Goal: Task Accomplishment & Management: Use online tool/utility

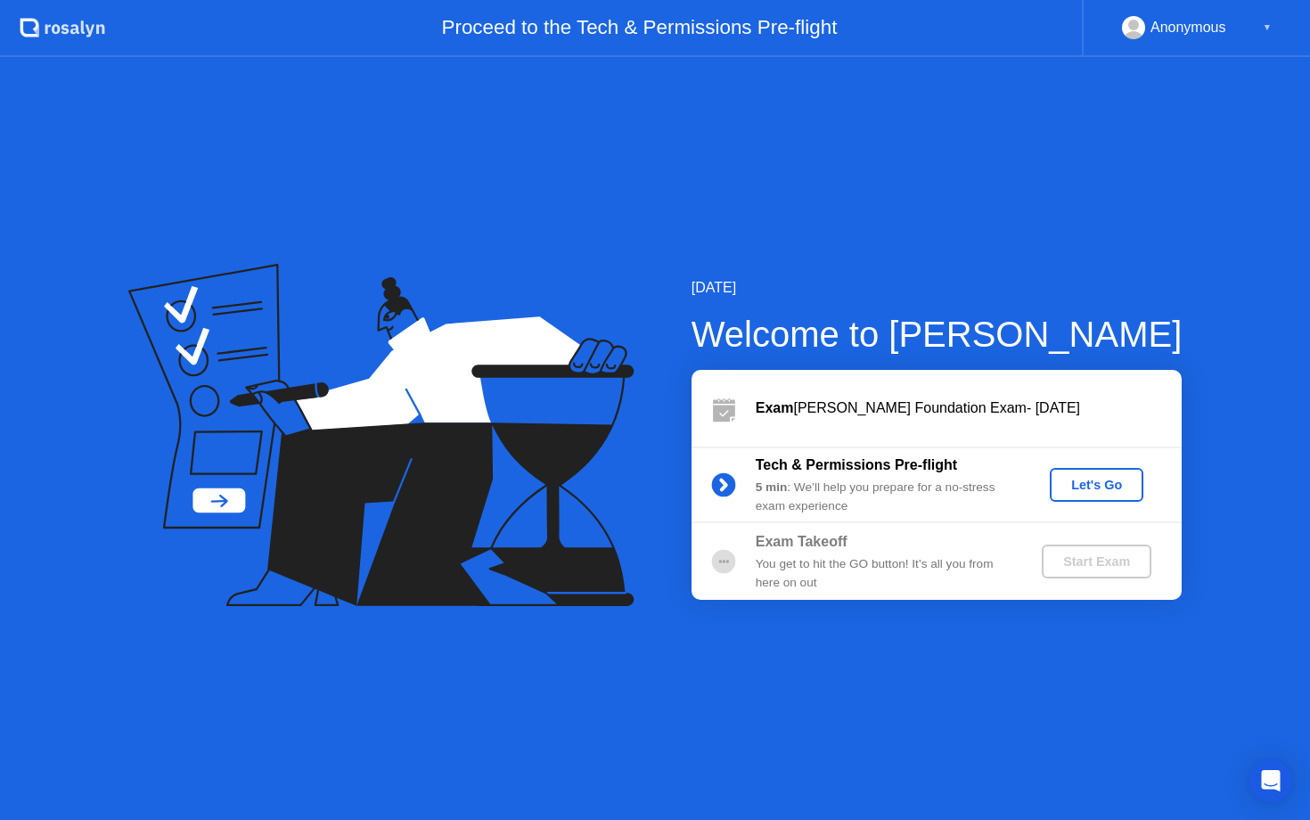
click at [1082, 485] on div "Let's Go" at bounding box center [1096, 484] width 79 height 14
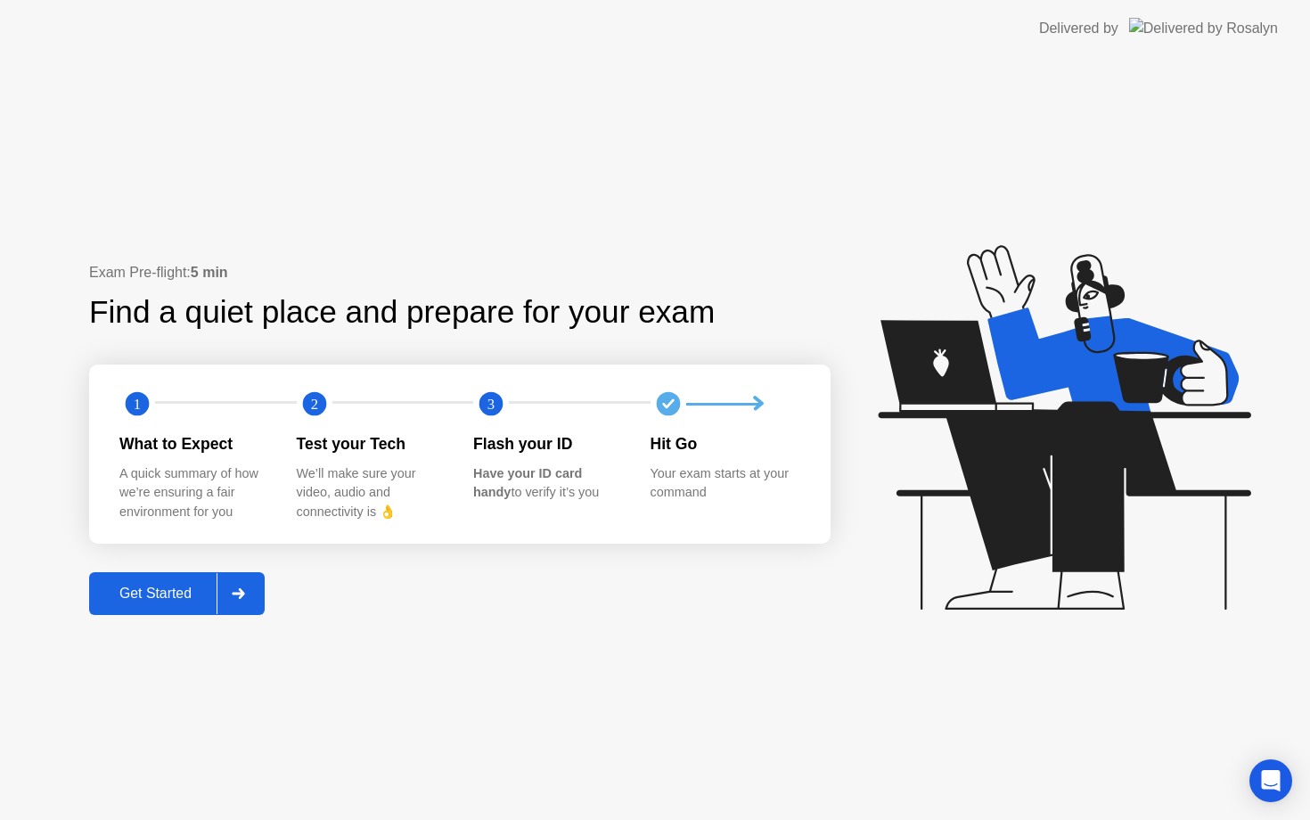
click at [163, 592] on div "Get Started" at bounding box center [155, 593] width 122 height 16
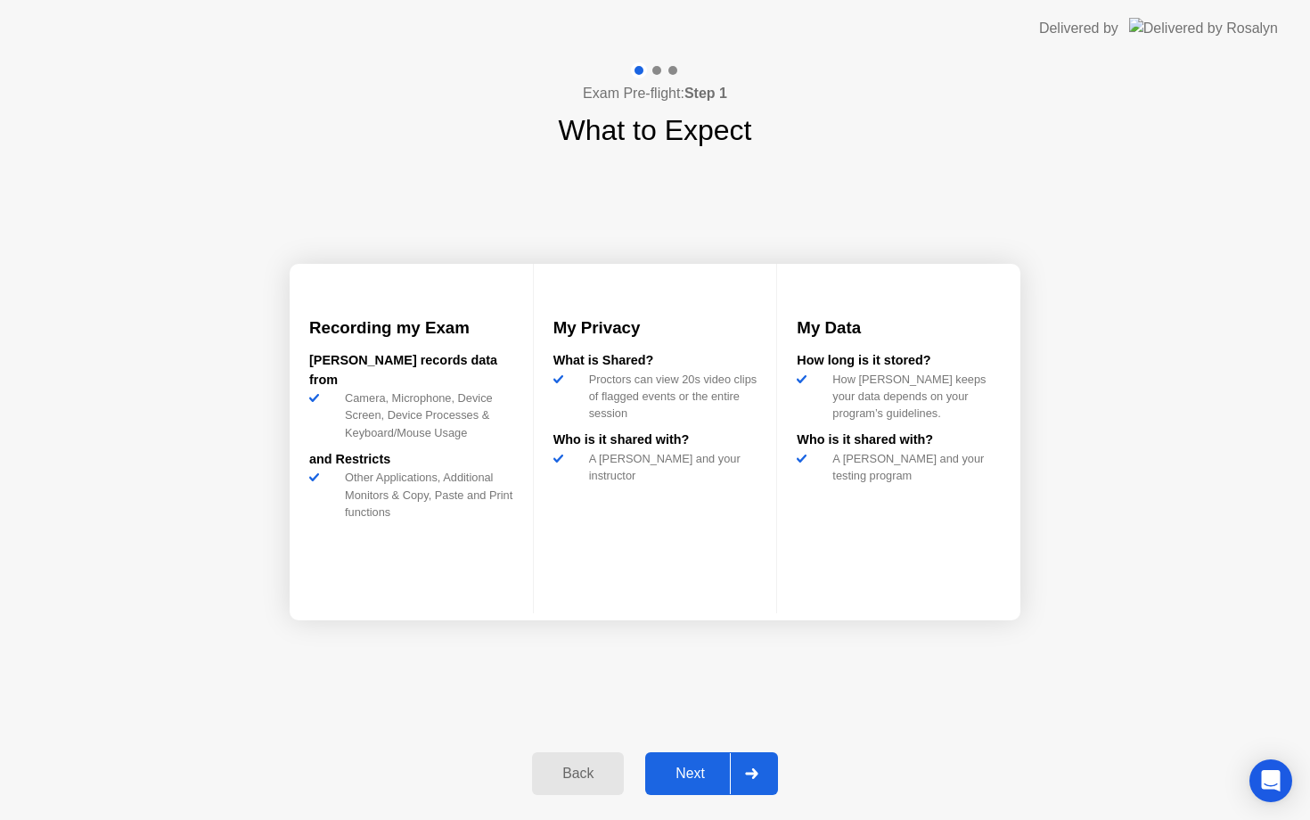
click at [692, 768] on div "Next" at bounding box center [689, 773] width 79 height 16
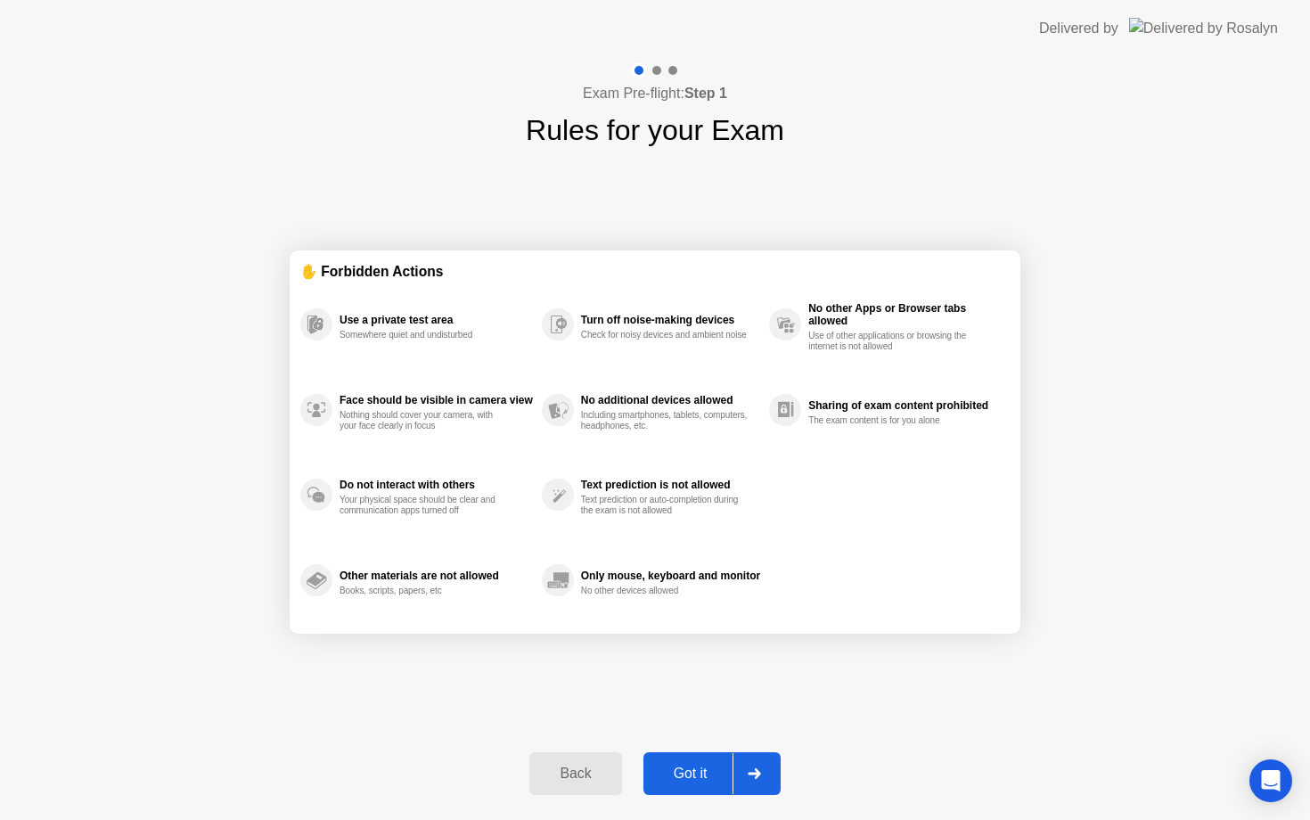
click at [617, 497] on div "Text prediction or auto-completion during the exam is not allowed" at bounding box center [665, 504] width 168 height 21
click at [566, 779] on div "Back" at bounding box center [575, 773] width 81 height 16
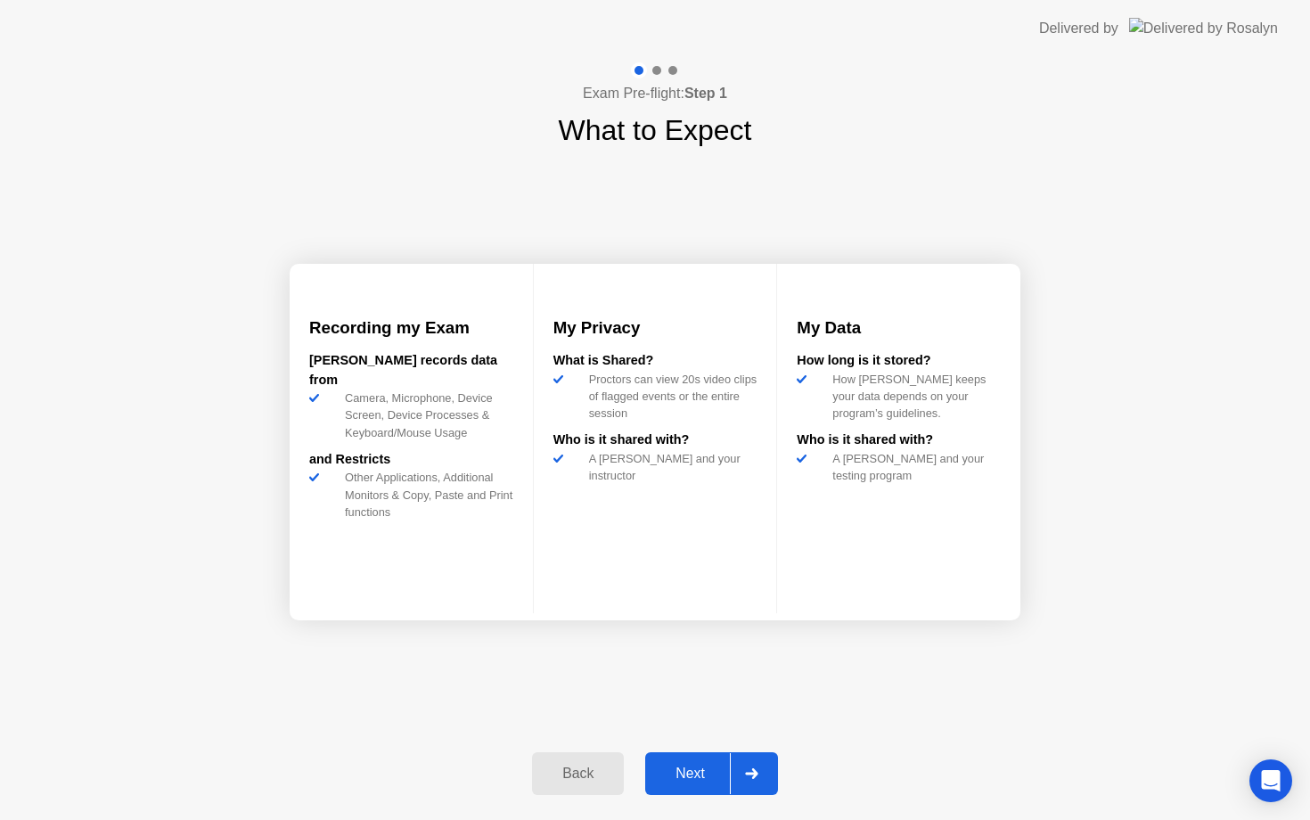
click at [565, 779] on div "Back" at bounding box center [577, 773] width 81 height 16
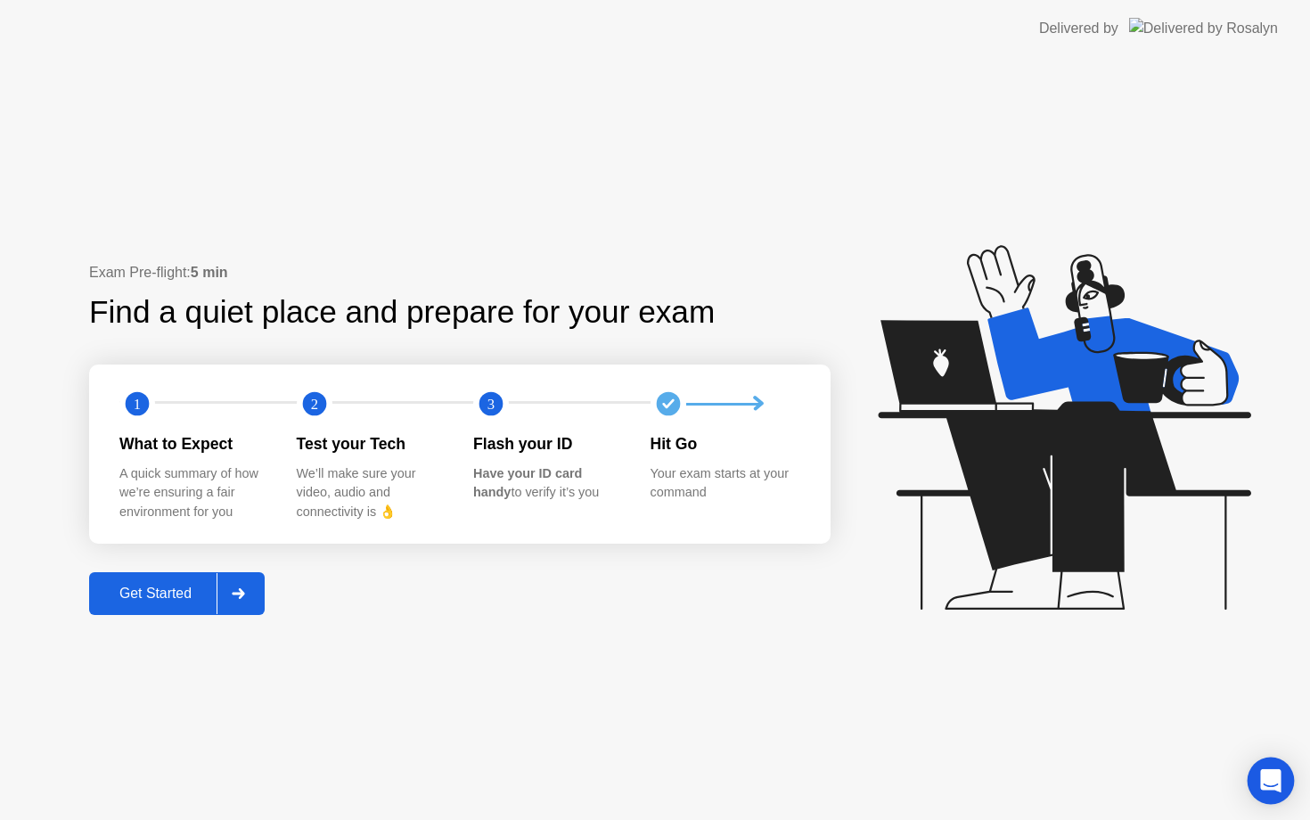
click at [1269, 782] on icon "Open Intercom Messenger" at bounding box center [1270, 780] width 20 height 23
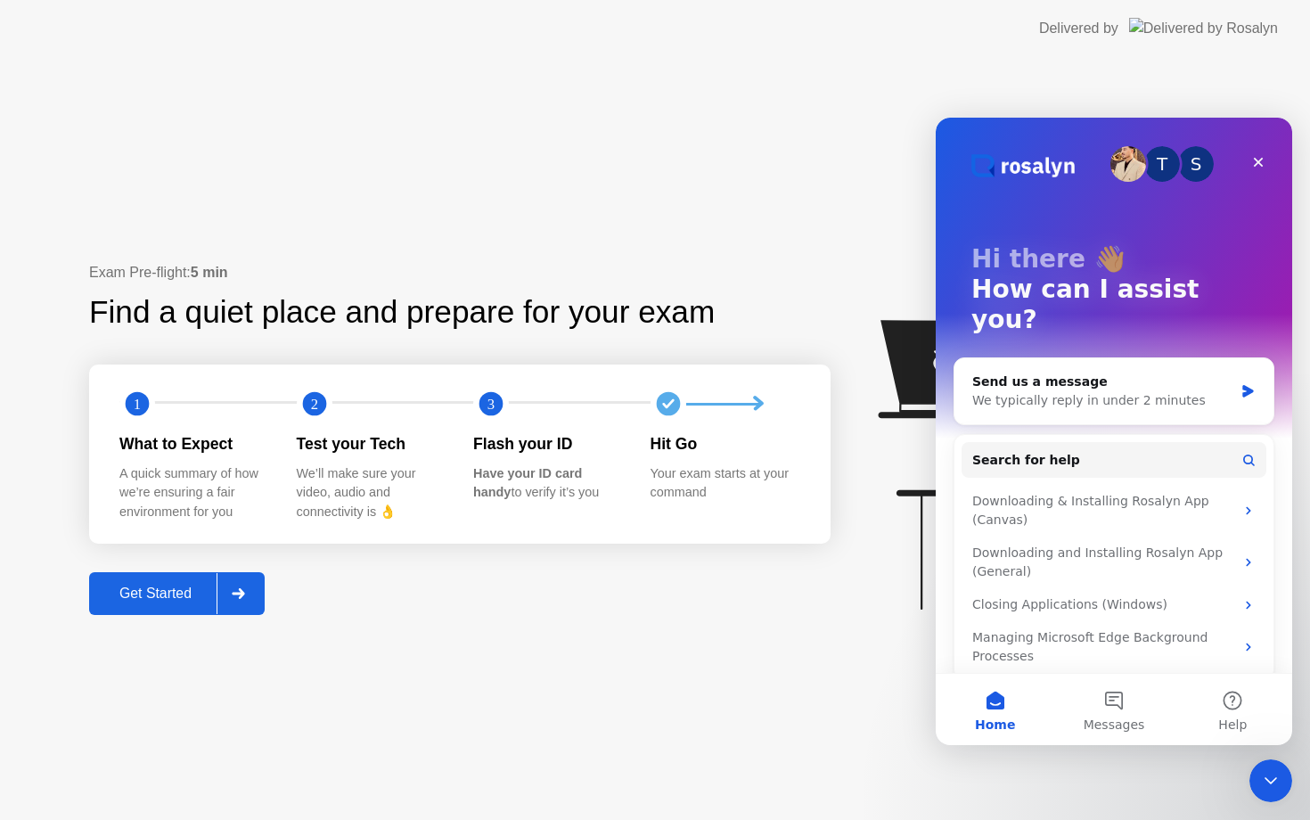
click at [741, 717] on div "Exam Pre-flight: 5 min Find a quiet place and prepare for your exam 1 2 3 What …" at bounding box center [655, 438] width 1310 height 763
click at [1228, 704] on button "Help" at bounding box center [1232, 708] width 118 height 71
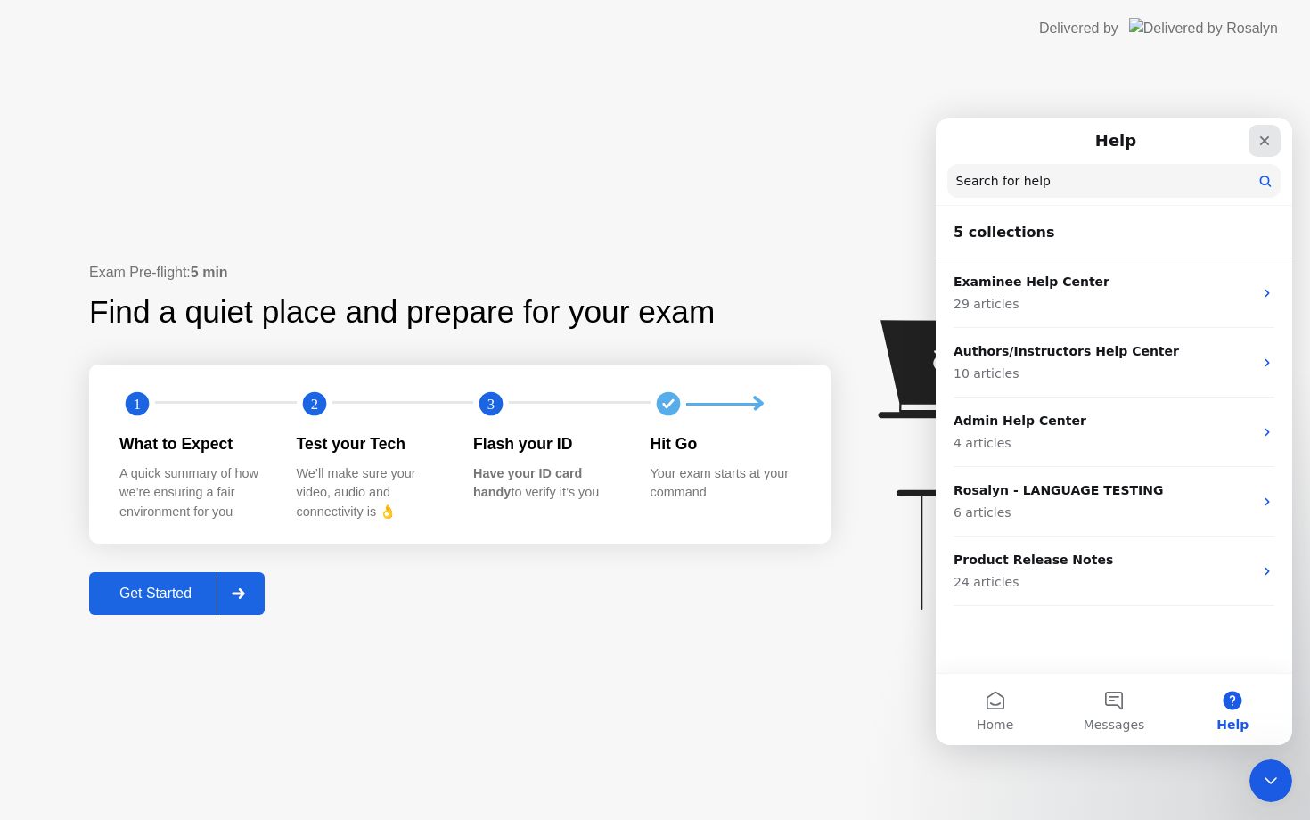
click at [1265, 143] on icon "Close" at bounding box center [1264, 141] width 14 height 14
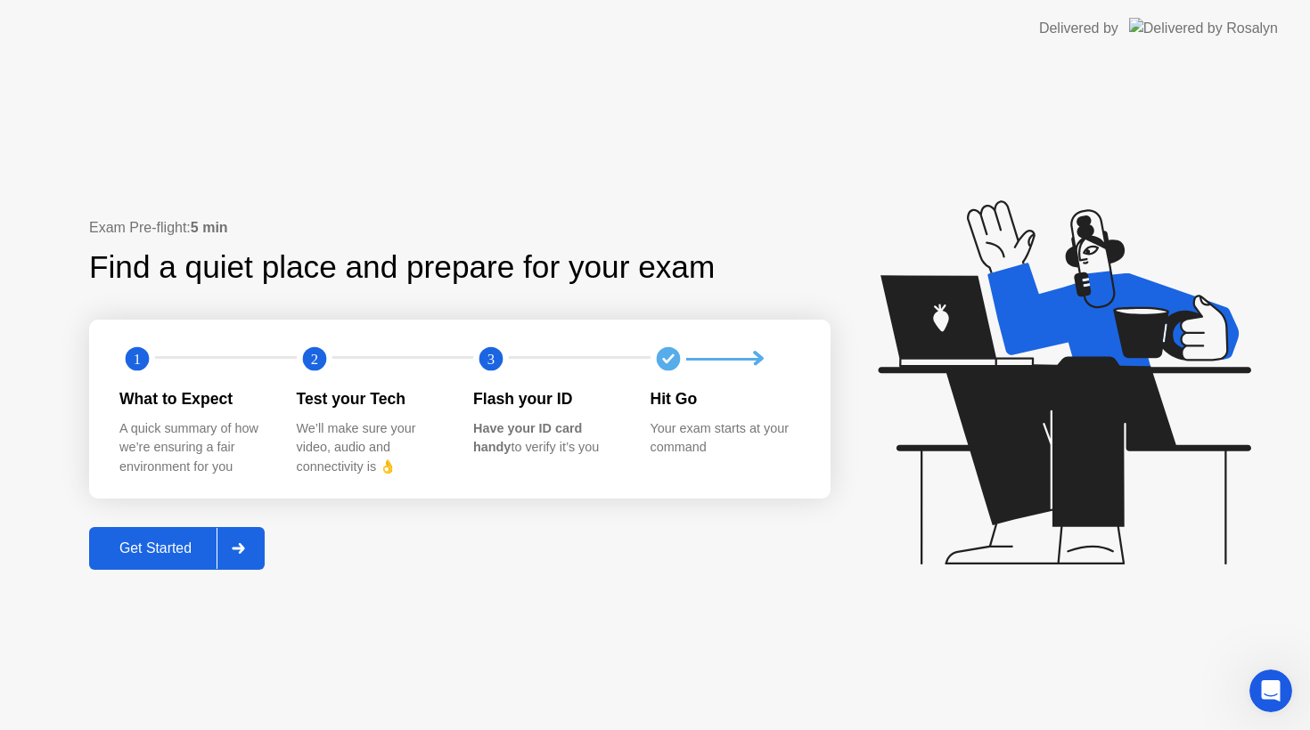
click at [139, 553] on div "Get Started" at bounding box center [155, 549] width 122 height 16
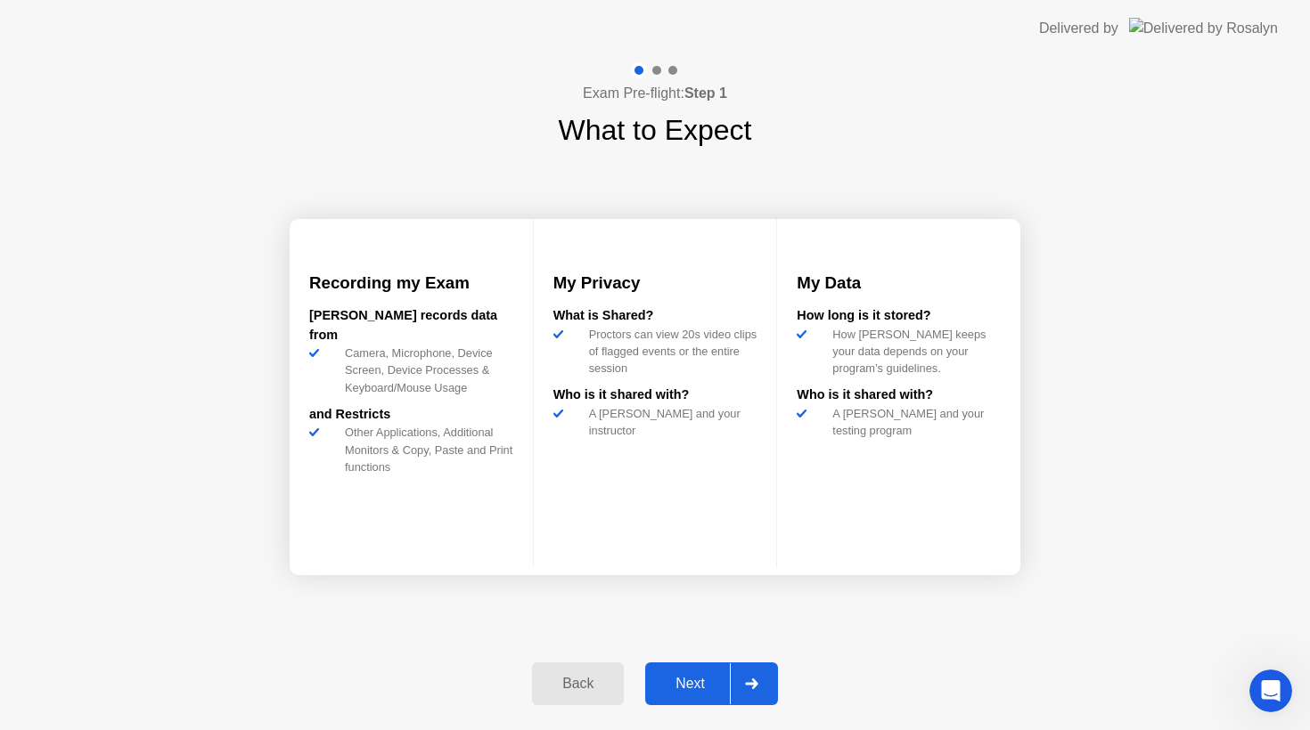
click at [691, 687] on div "Next" at bounding box center [689, 684] width 79 height 16
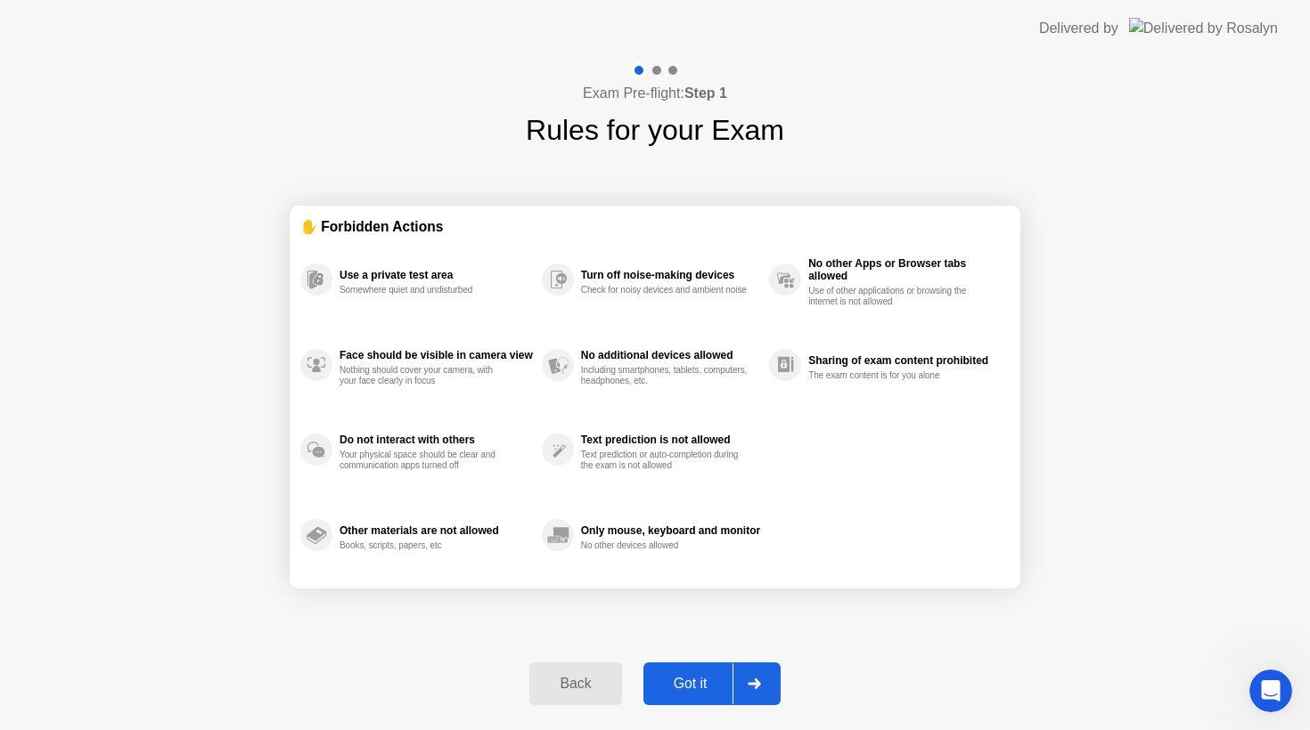
click at [690, 682] on div "Got it" at bounding box center [691, 684] width 84 height 16
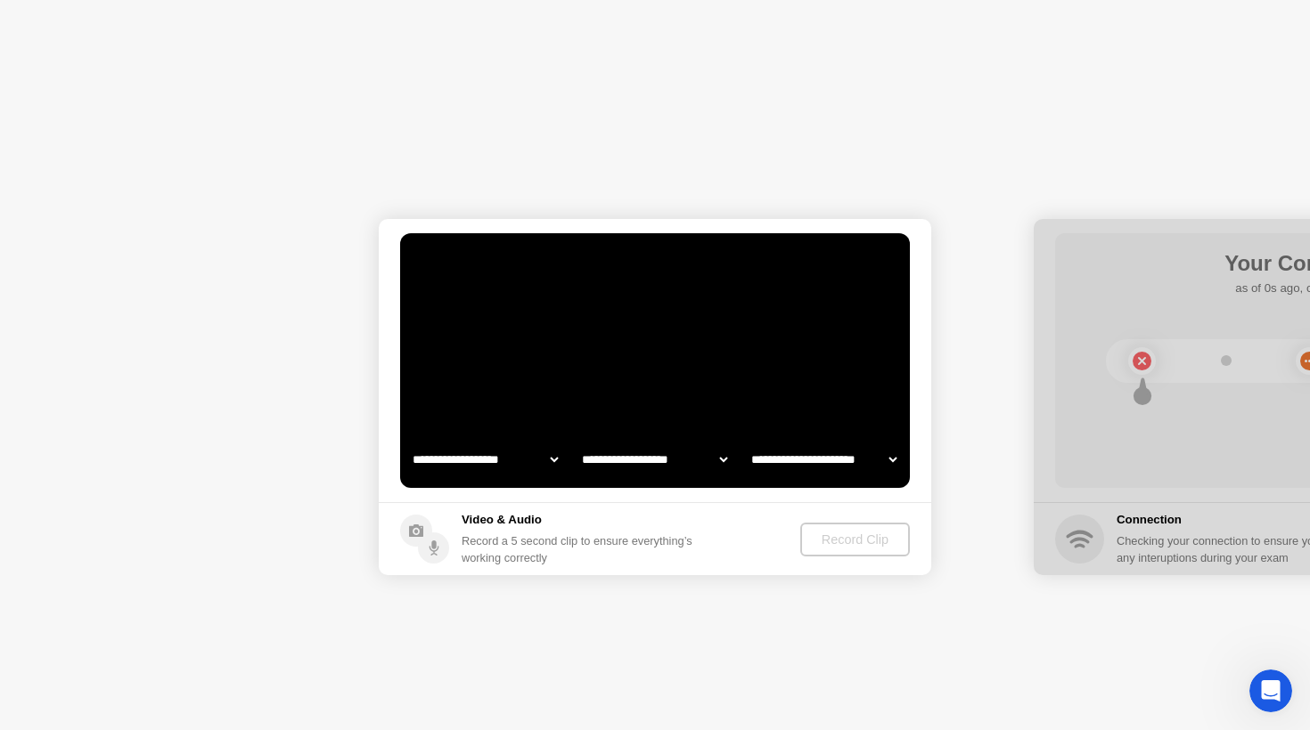
select select "**********"
select select "*******"
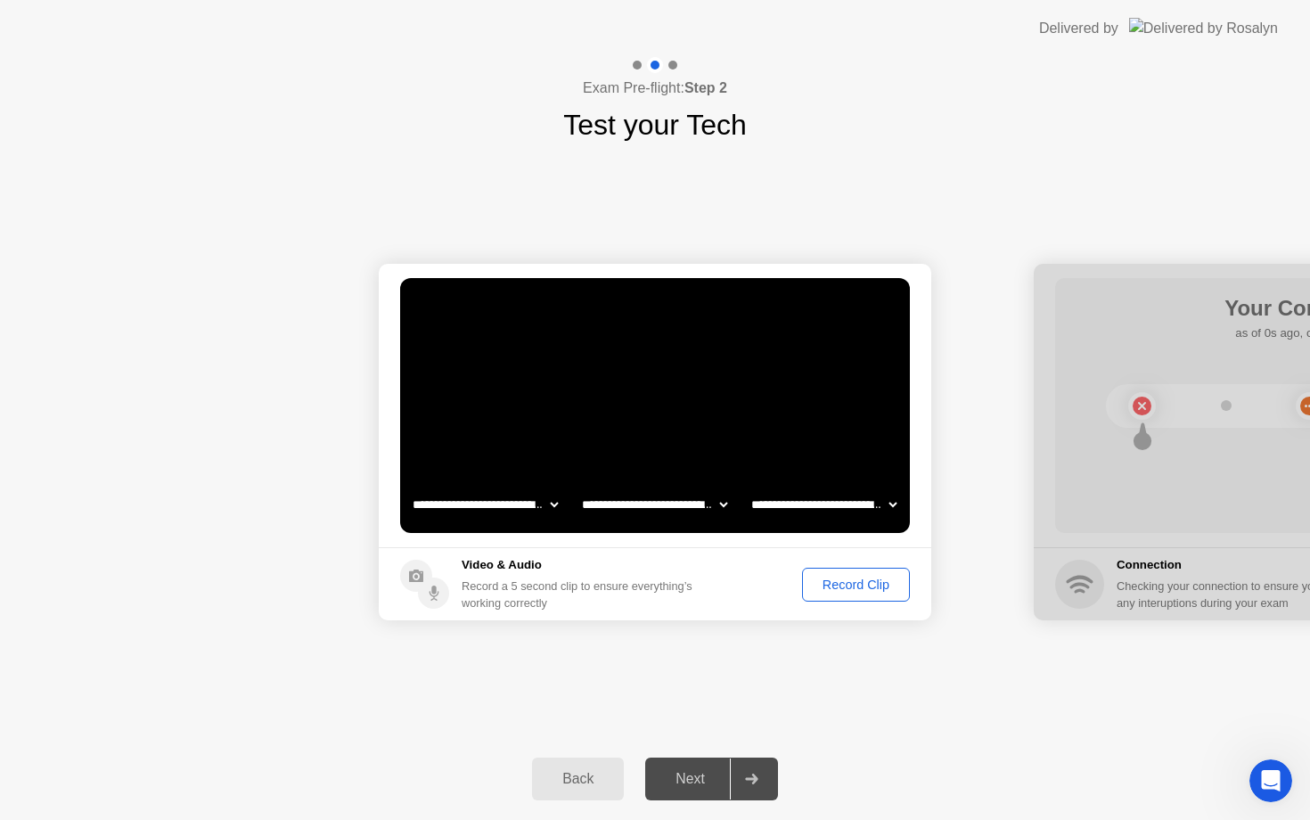
click at [857, 584] on div "Record Clip" at bounding box center [855, 584] width 95 height 14
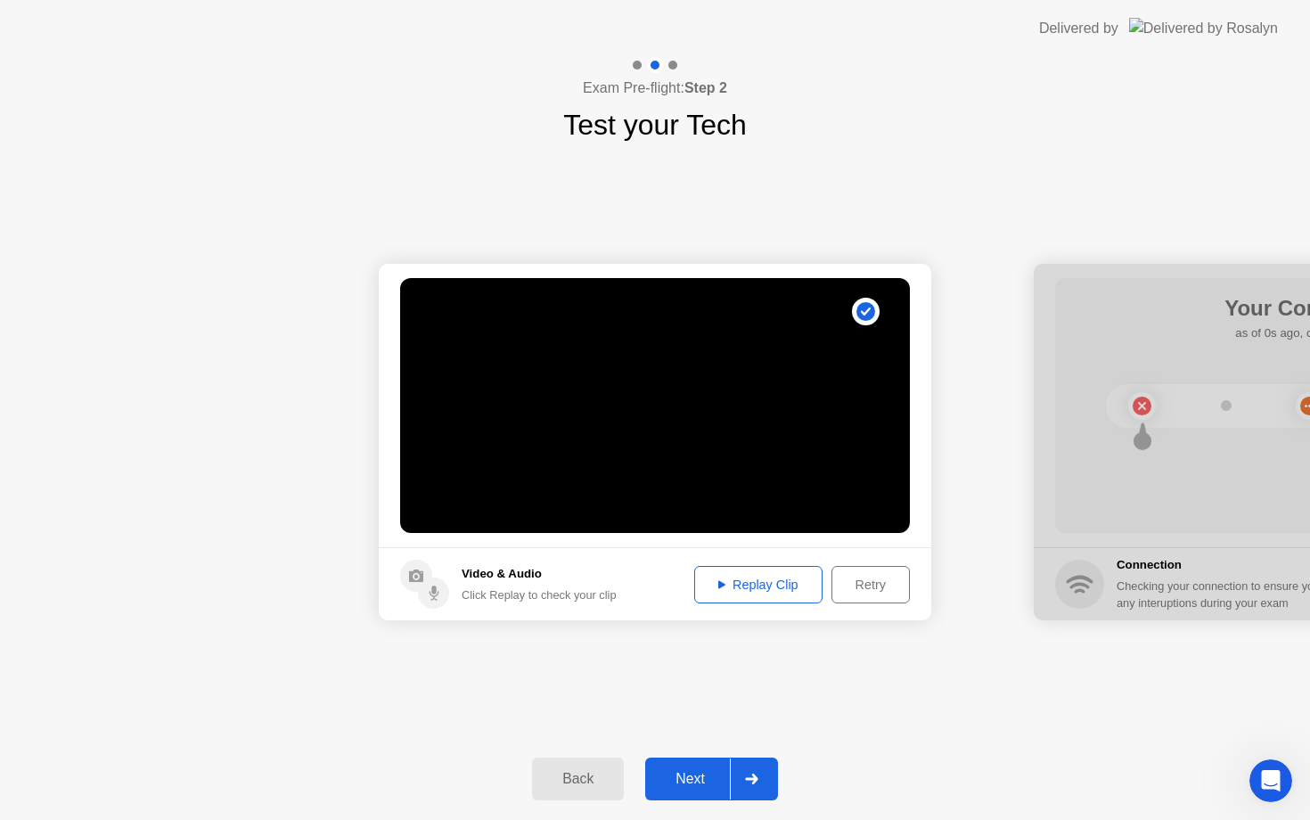
click at [691, 784] on div "Next" at bounding box center [689, 779] width 79 height 16
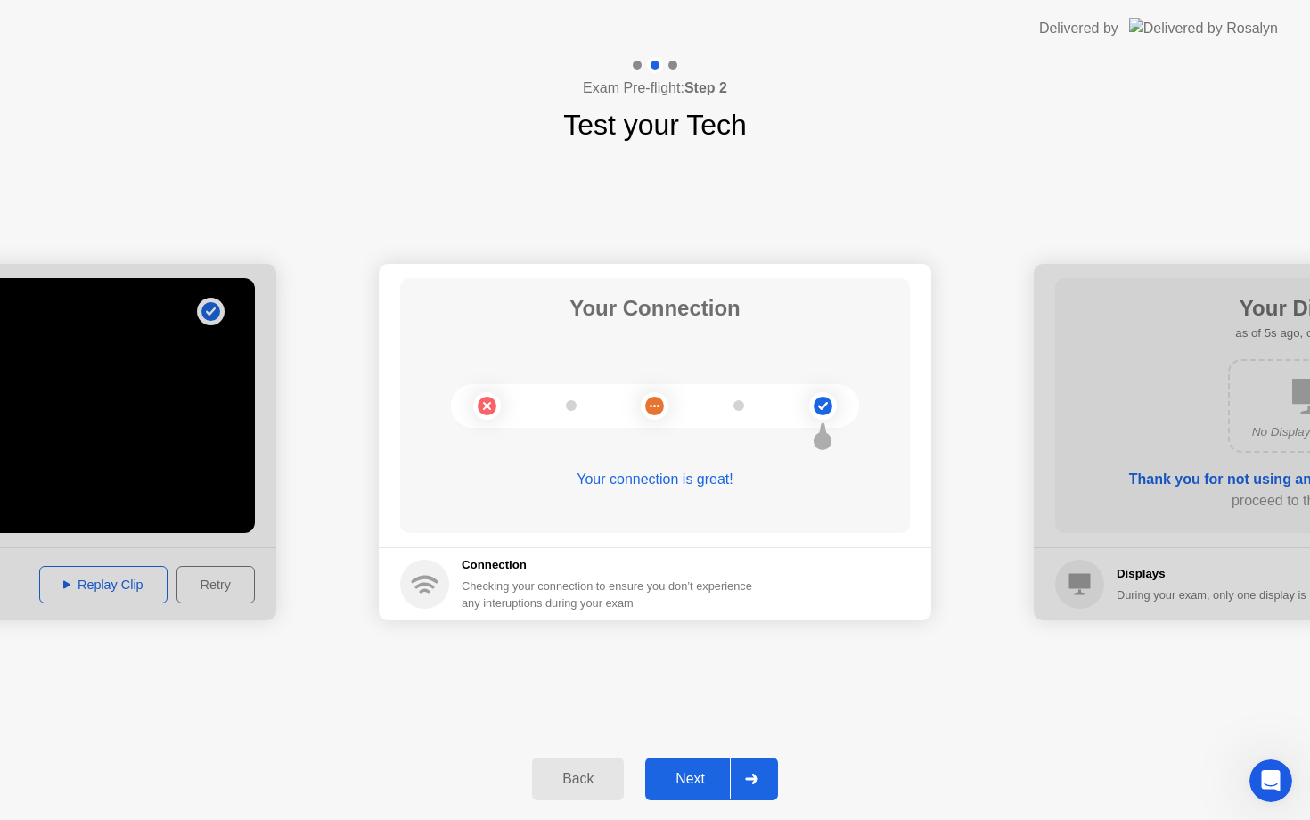
click at [691, 784] on div "Next" at bounding box center [689, 779] width 79 height 16
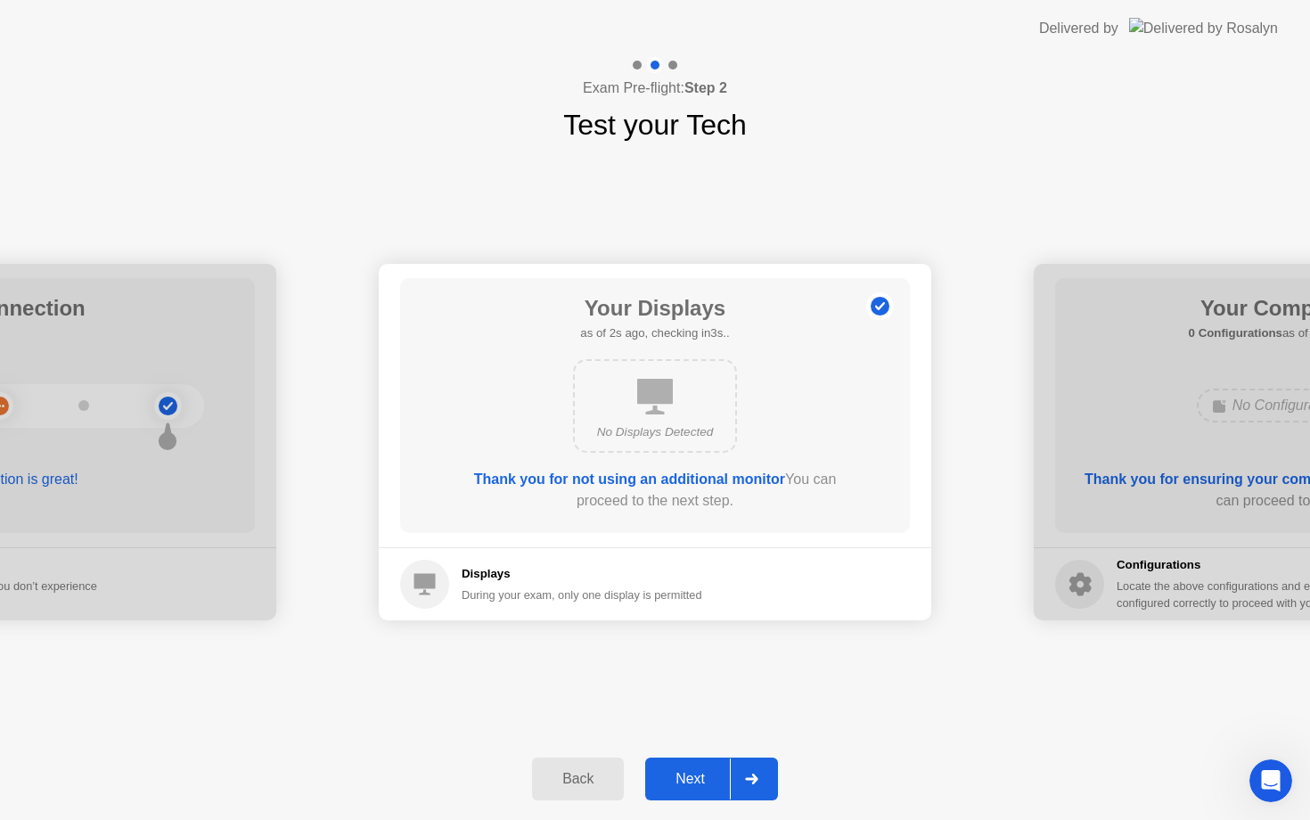
click at [678, 778] on div "Next" at bounding box center [689, 779] width 79 height 16
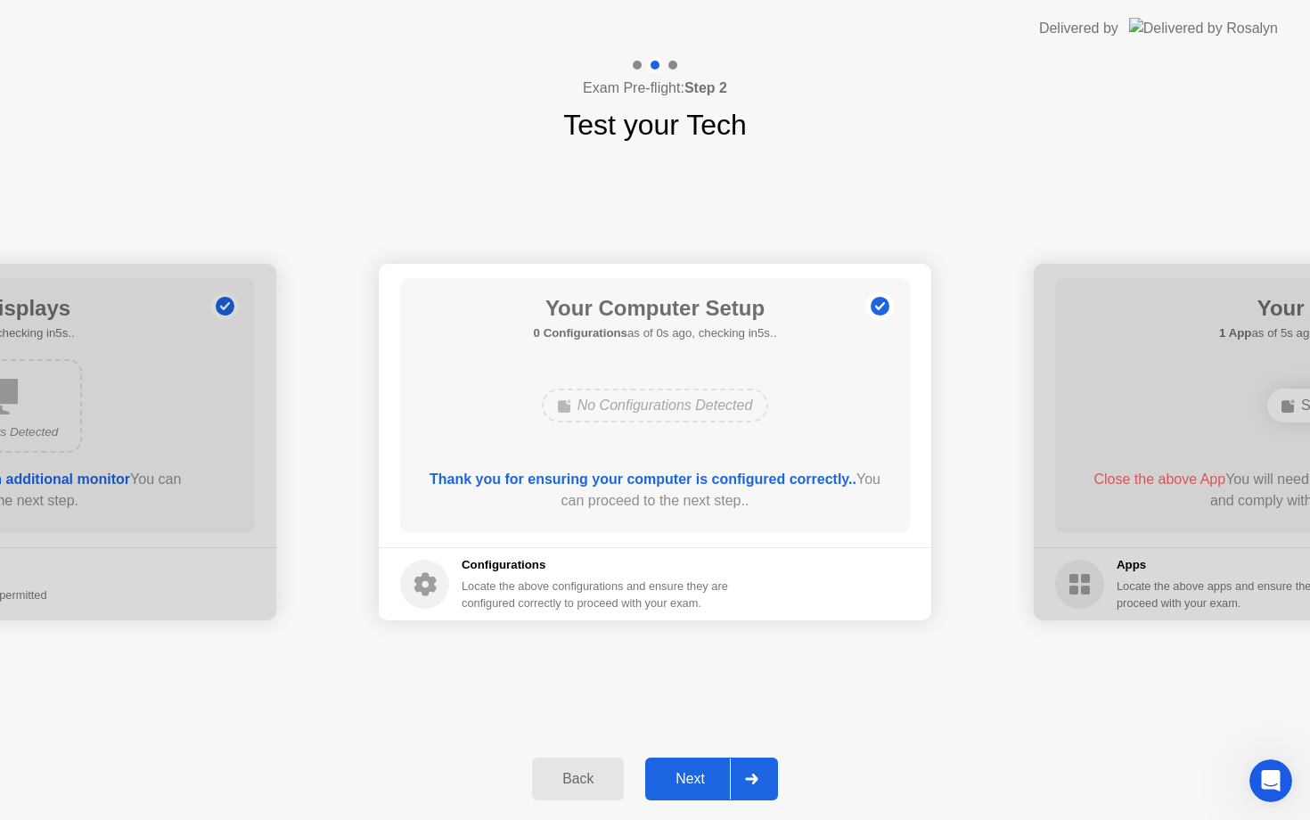
click at [678, 778] on div "Next" at bounding box center [689, 779] width 79 height 16
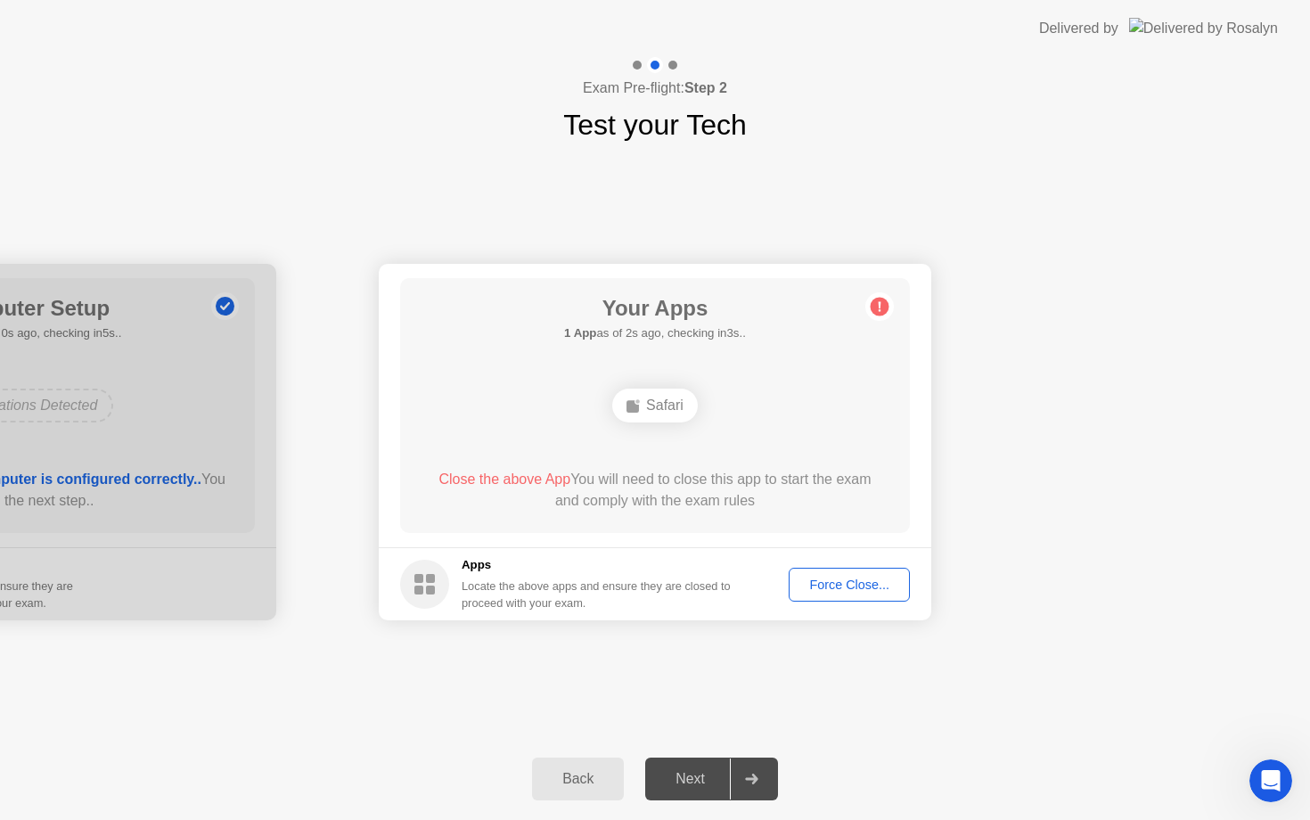
click at [690, 780] on div "Next" at bounding box center [689, 779] width 79 height 16
click at [823, 584] on div "Force Close..." at bounding box center [849, 584] width 109 height 14
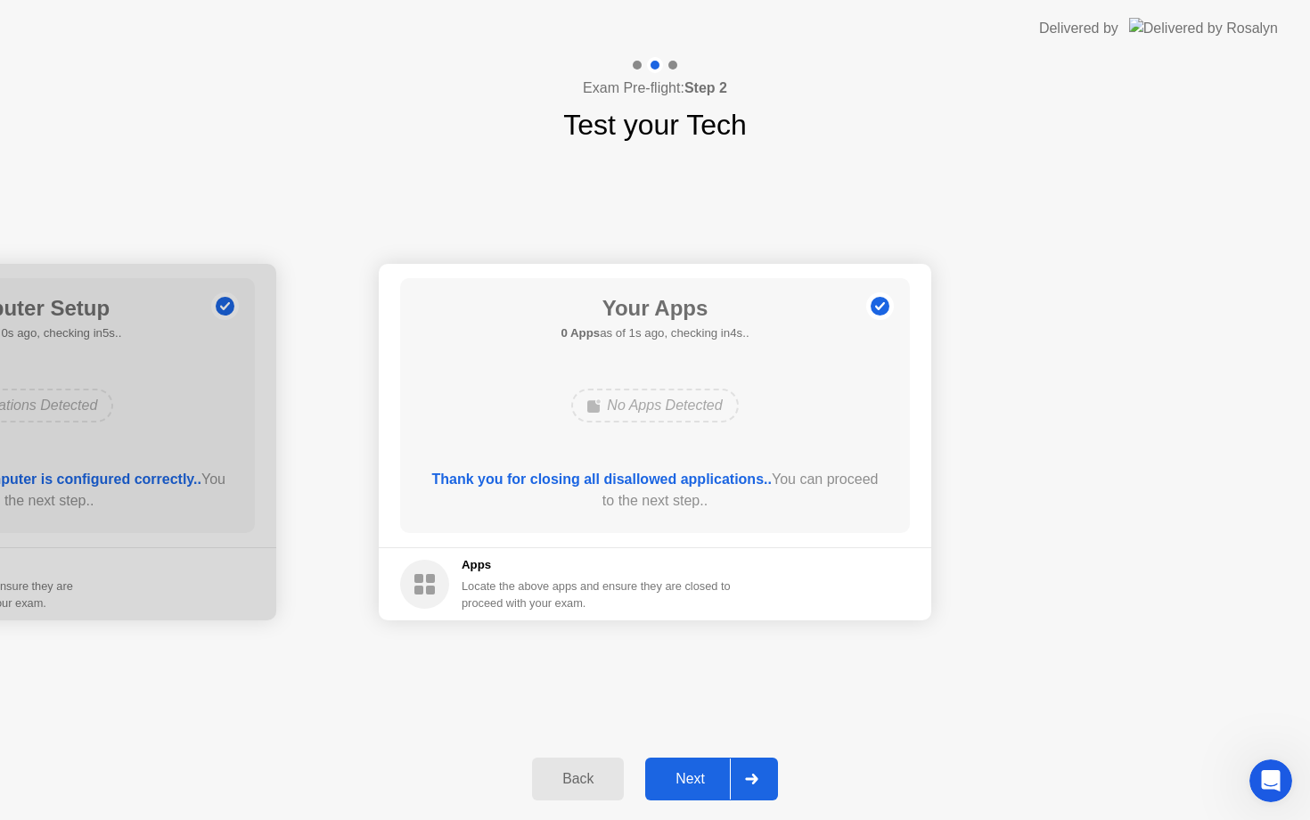
click at [698, 777] on div "Next" at bounding box center [689, 779] width 79 height 16
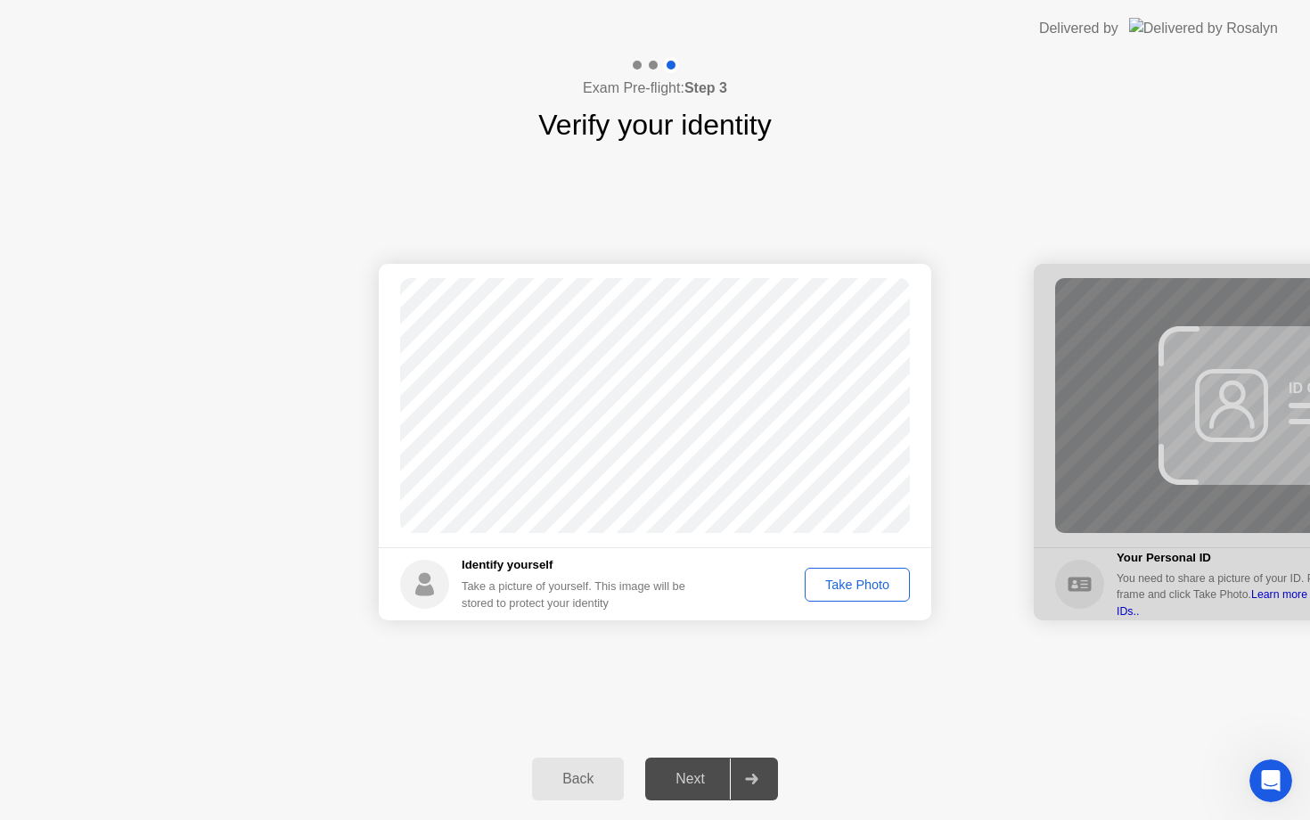
click at [858, 588] on div "Take Photo" at bounding box center [857, 584] width 93 height 14
click at [676, 773] on div "Next" at bounding box center [689, 779] width 79 height 16
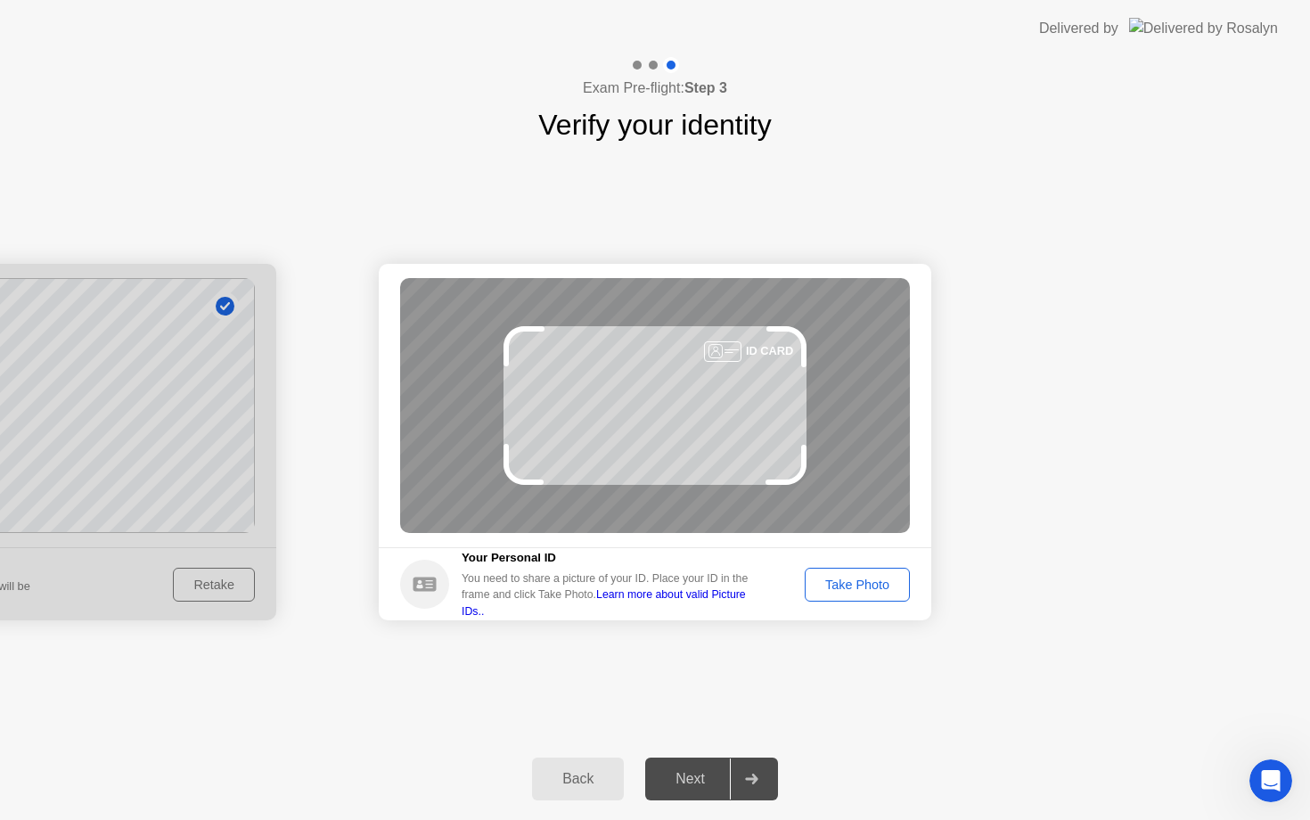
click at [845, 584] on div "Take Photo" at bounding box center [857, 584] width 93 height 14
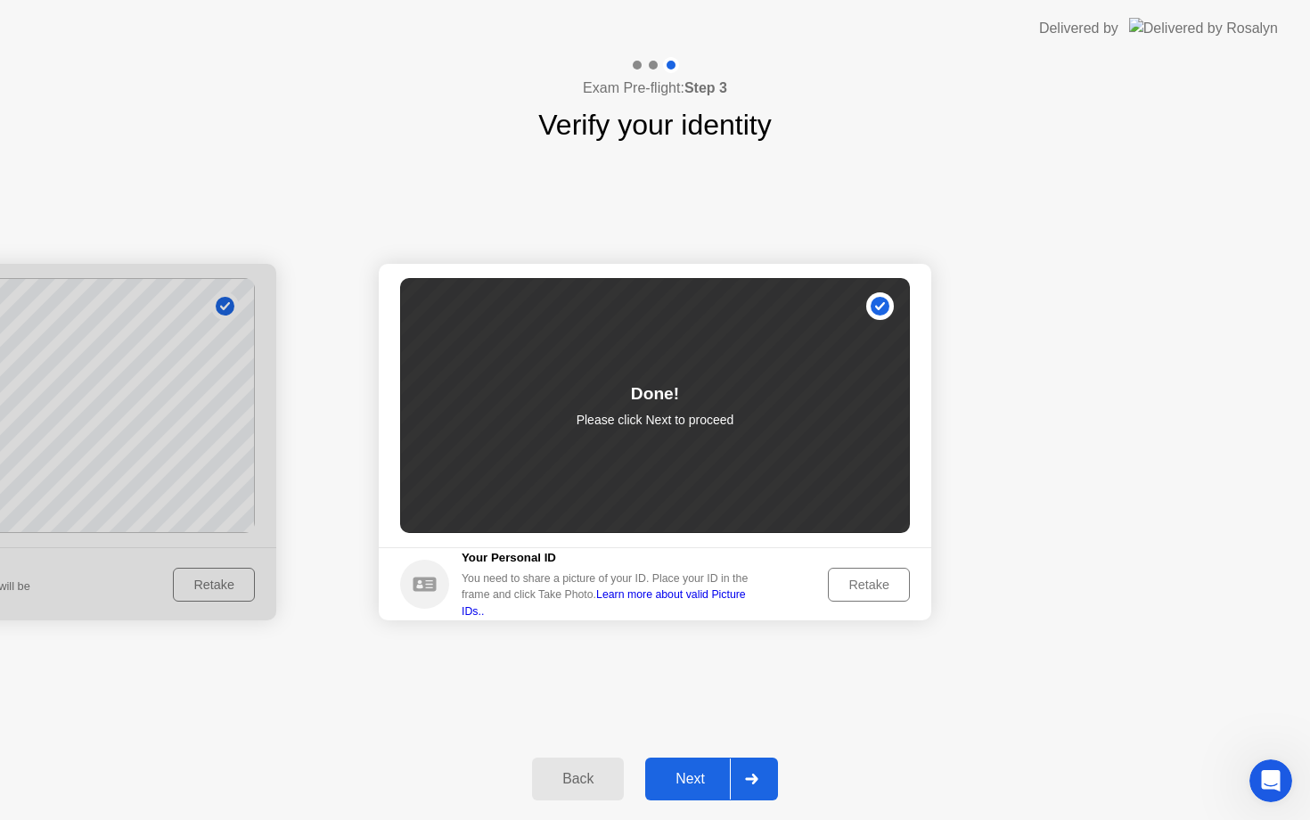
click at [682, 780] on div "Next" at bounding box center [689, 779] width 79 height 16
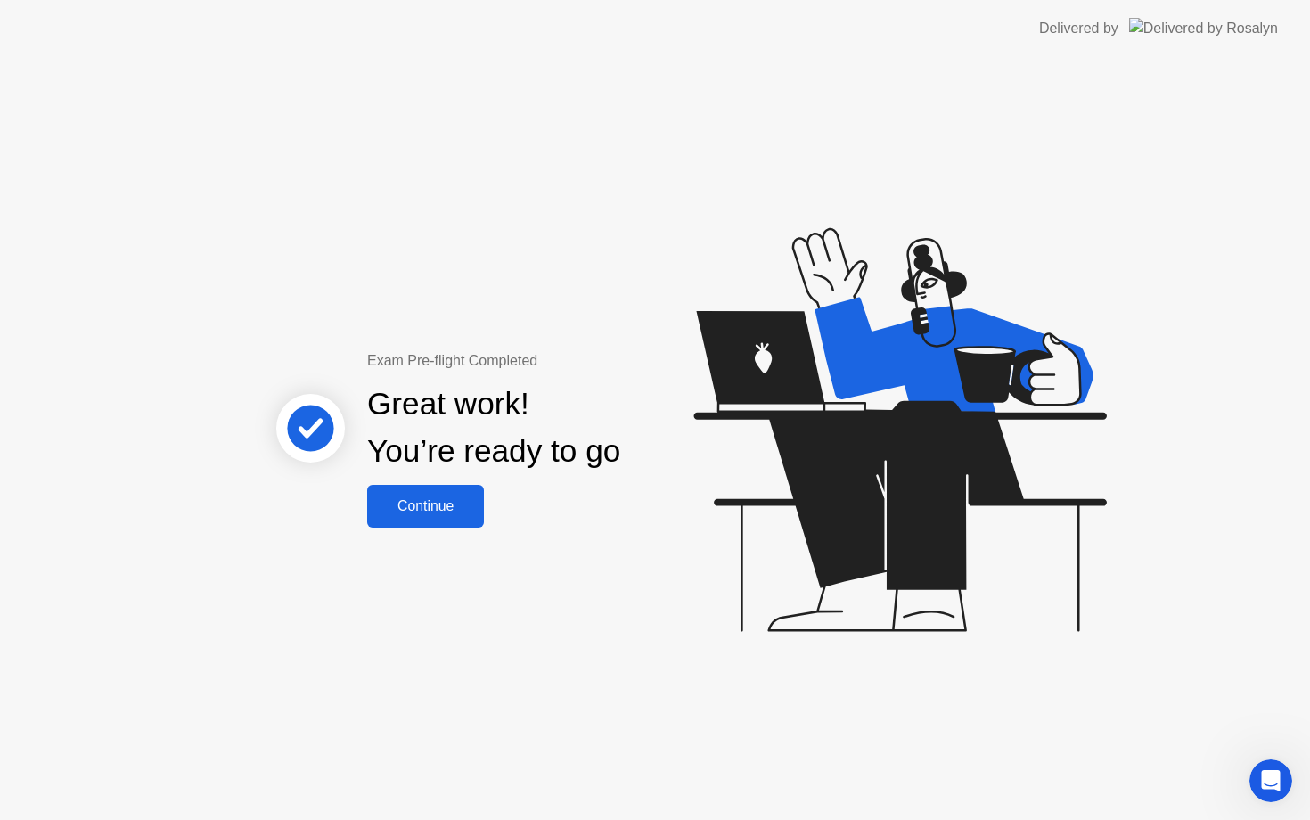
click at [449, 511] on div "Continue" at bounding box center [425, 506] width 106 height 16
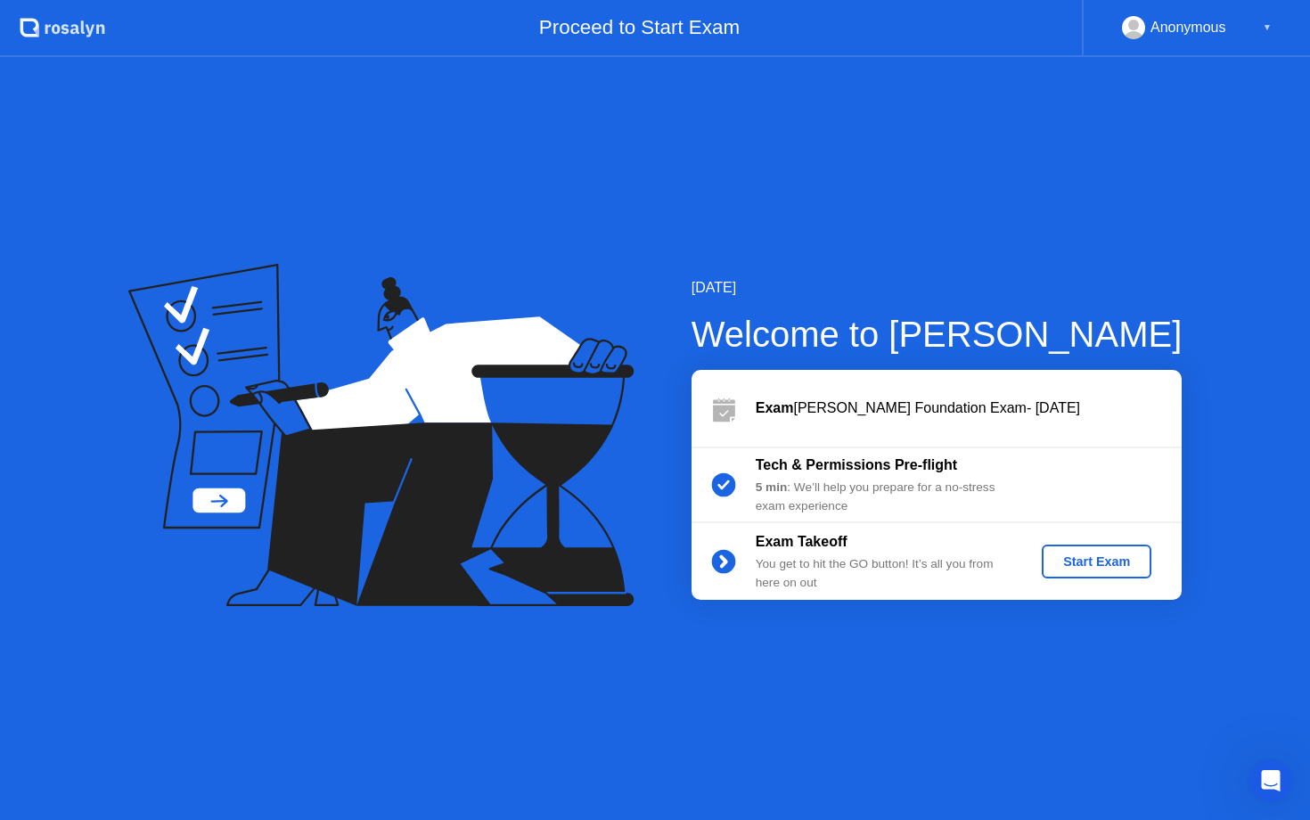
click at [1078, 563] on div "Start Exam" at bounding box center [1096, 561] width 95 height 14
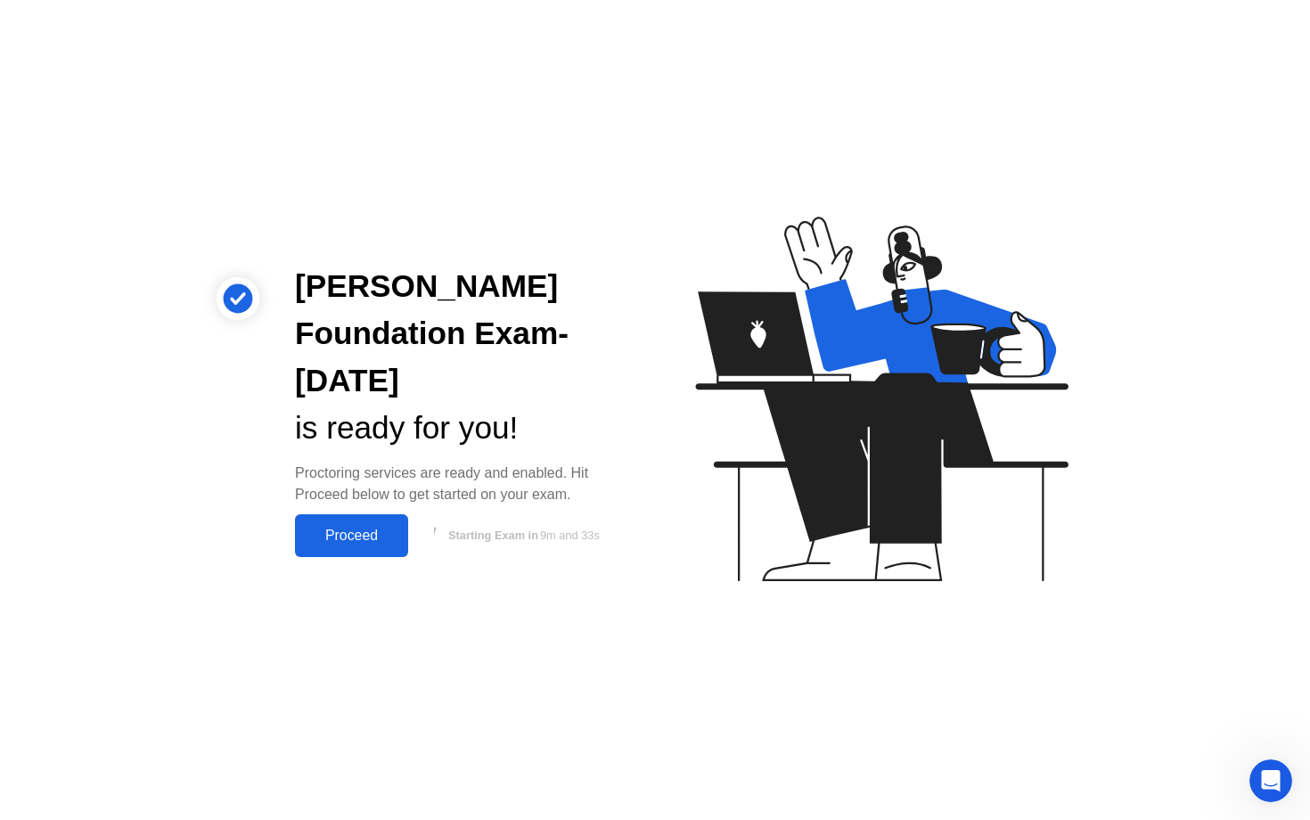
click at [342, 543] on div "Proceed" at bounding box center [351, 535] width 102 height 16
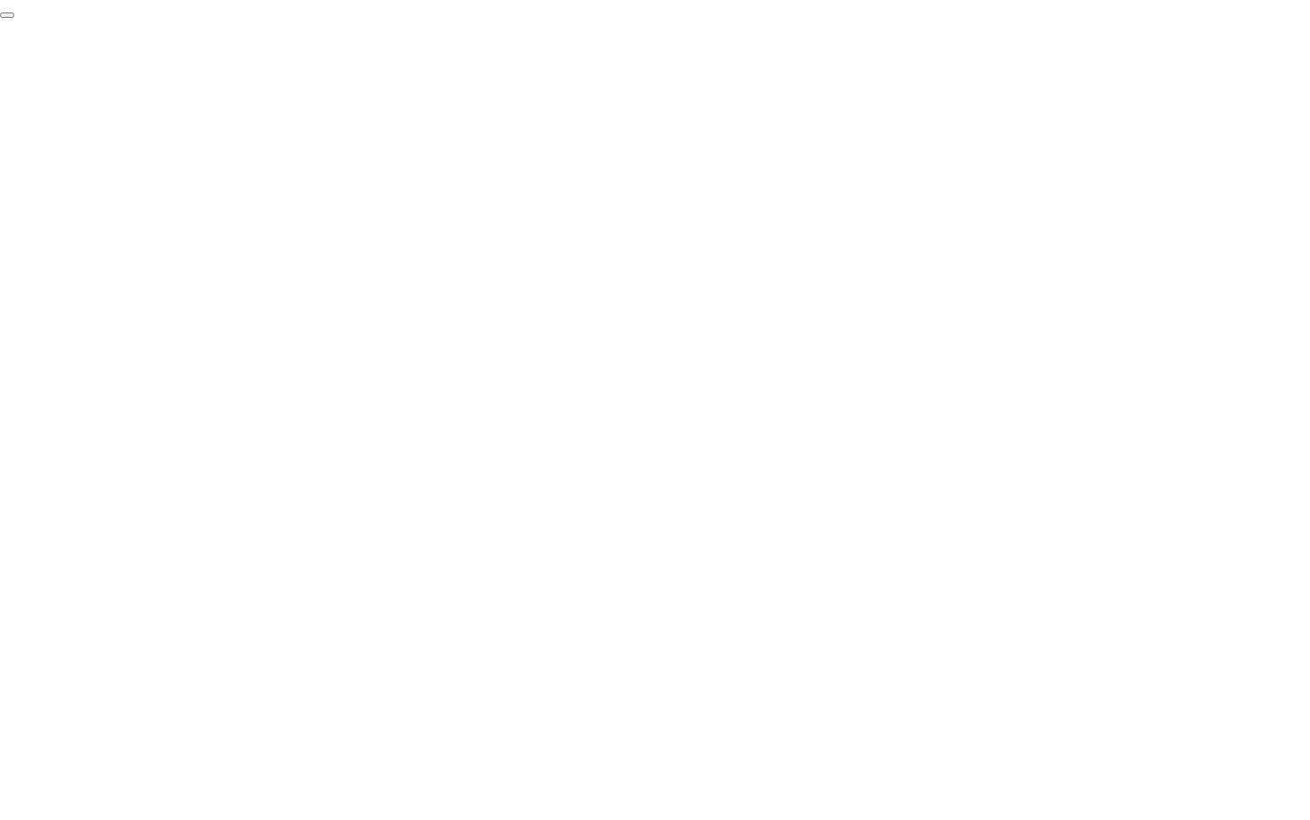
click div "End Proctoring Session"
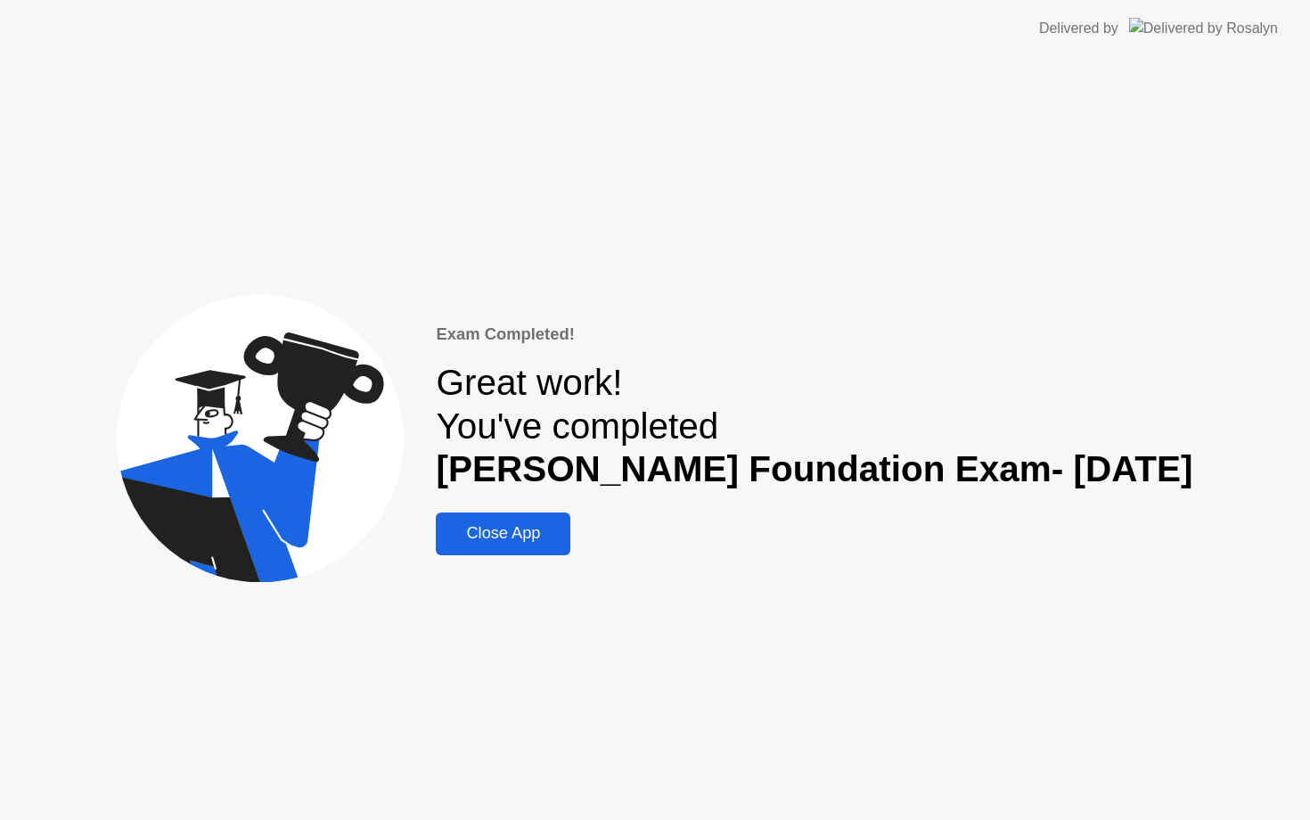
click at [522, 537] on div "Close App" at bounding box center [503, 533] width 124 height 19
